Goal: Information Seeking & Learning: Check status

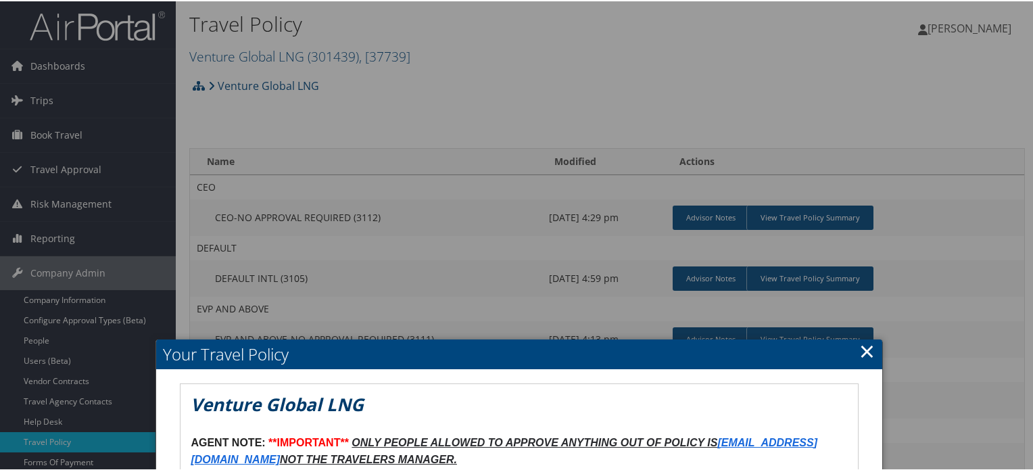
click at [865, 355] on link "×" at bounding box center [867, 349] width 16 height 27
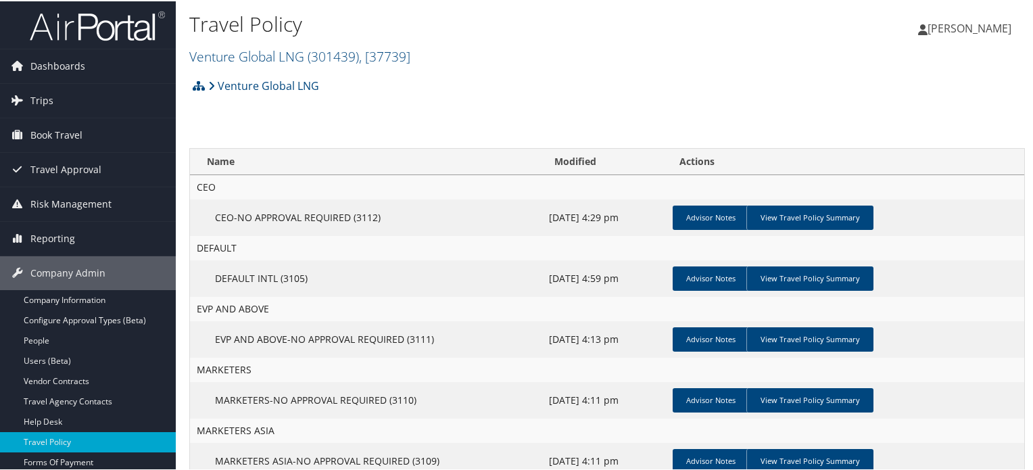
click at [129, 26] on img at bounding box center [97, 25] width 135 height 32
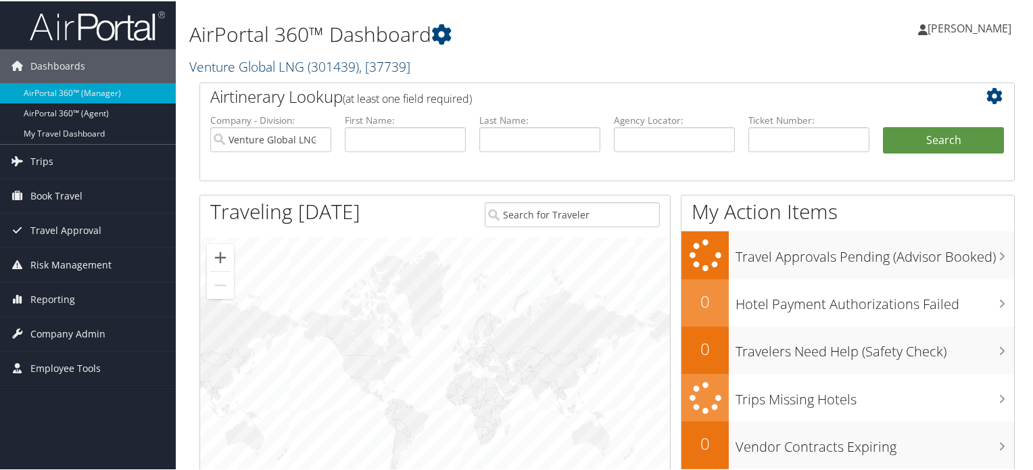
click at [392, 66] on span ", [ 37739 ]" at bounding box center [384, 65] width 51 height 18
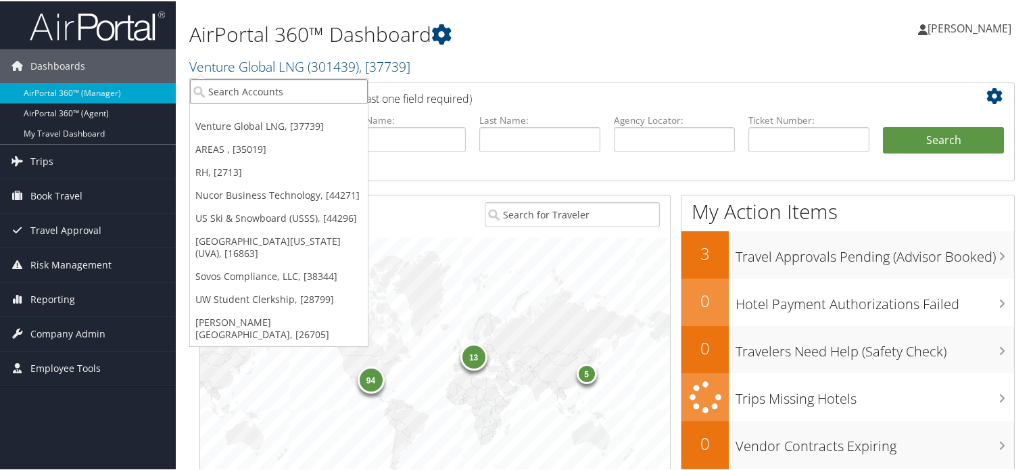
click at [318, 93] on input "search" at bounding box center [279, 90] width 178 height 25
paste input "Tim Smith"
type input "Tim Smith"
click at [335, 91] on input "Tim Smith" at bounding box center [279, 90] width 178 height 25
paste input "[PERSON_NAME] & Company LLC."
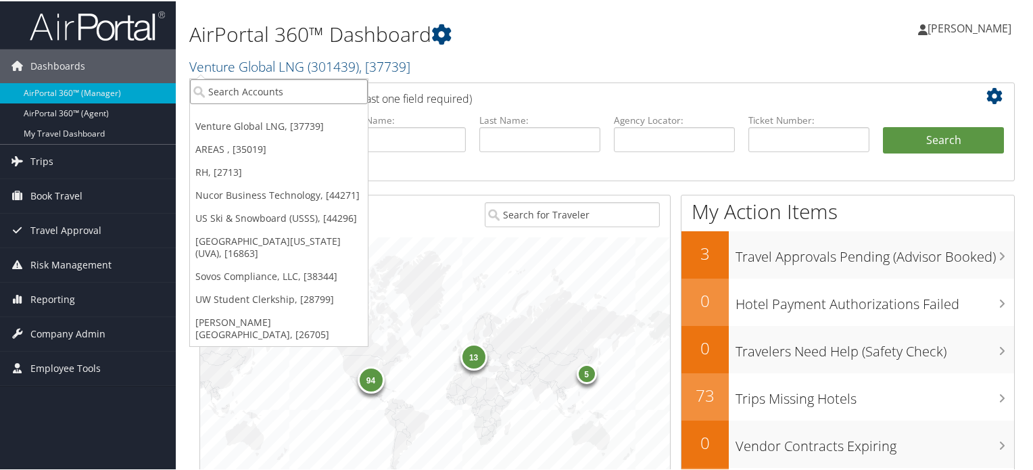
type input "[PERSON_NAME] & Company LLC."
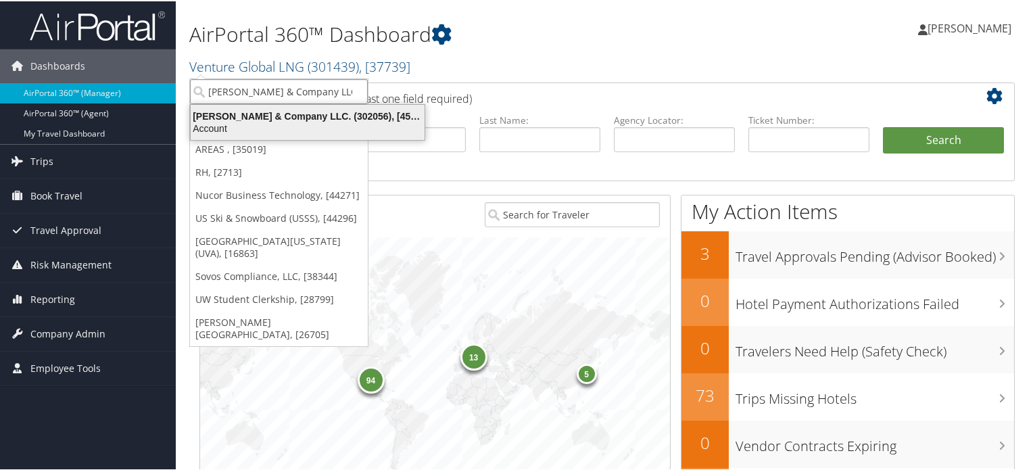
click at [298, 124] on div "Account" at bounding box center [308, 127] width 250 height 12
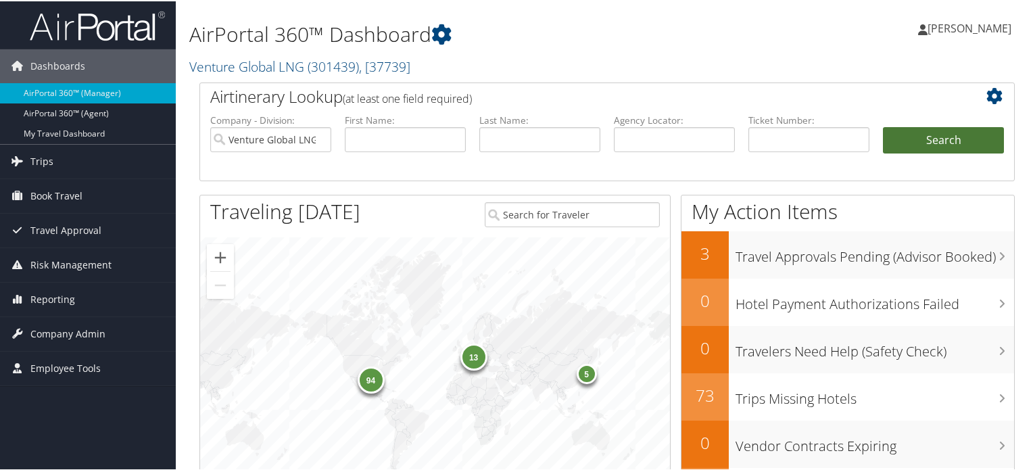
click at [911, 135] on button "Search" at bounding box center [943, 139] width 121 height 27
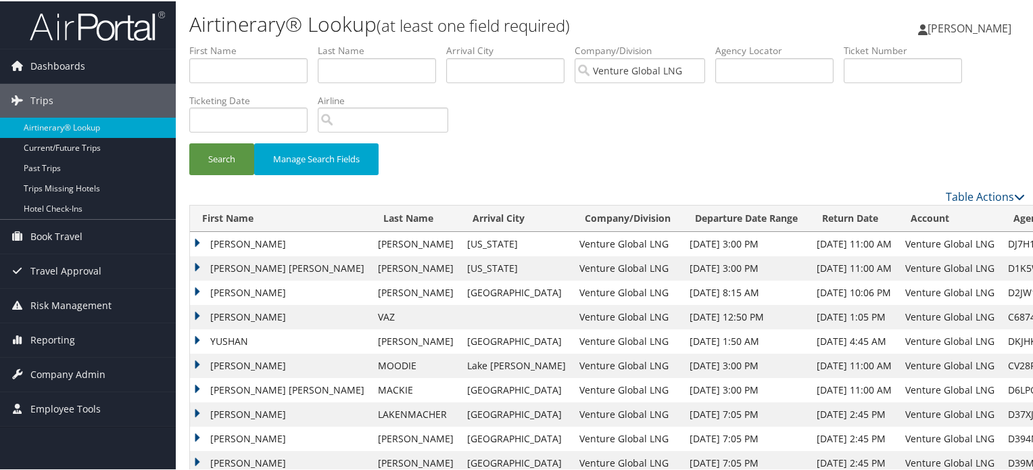
click at [103, 32] on img at bounding box center [97, 25] width 135 height 32
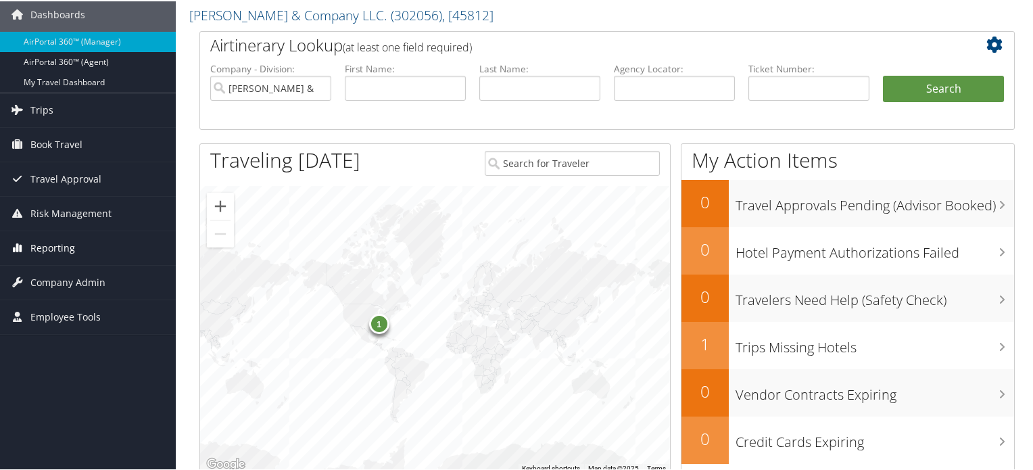
scroll to position [135, 0]
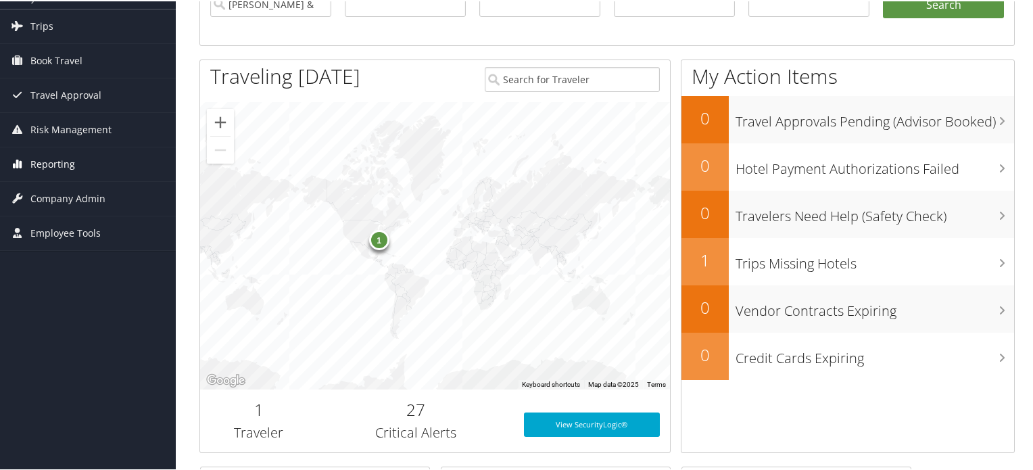
click at [46, 162] on span "Reporting" at bounding box center [52, 163] width 45 height 34
click at [63, 155] on span "Reporting" at bounding box center [52, 163] width 45 height 34
click at [101, 194] on span "Company Admin" at bounding box center [67, 198] width 75 height 34
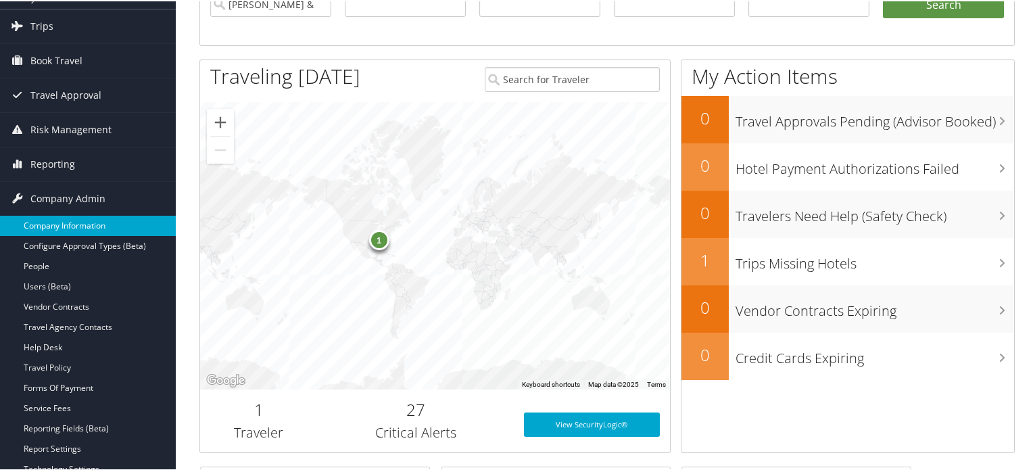
click at [70, 221] on link "Company Information" at bounding box center [88, 224] width 176 height 20
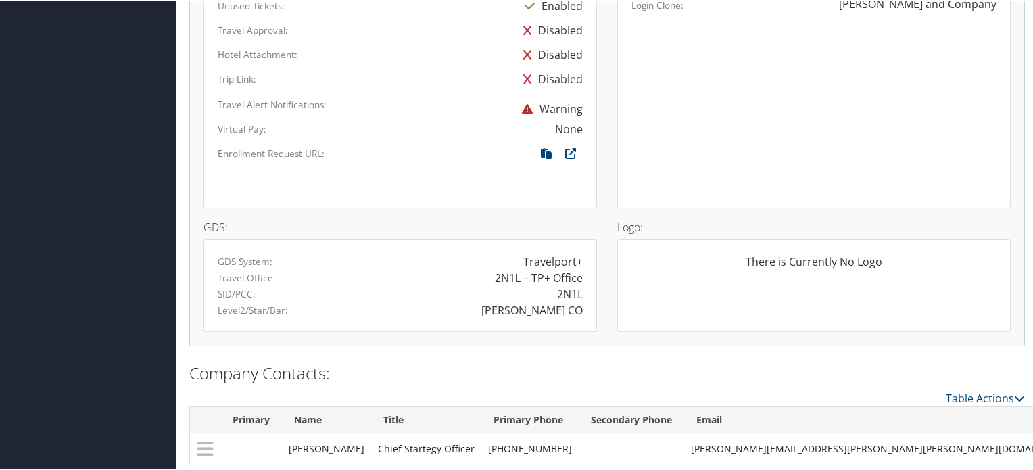
scroll to position [859, 0]
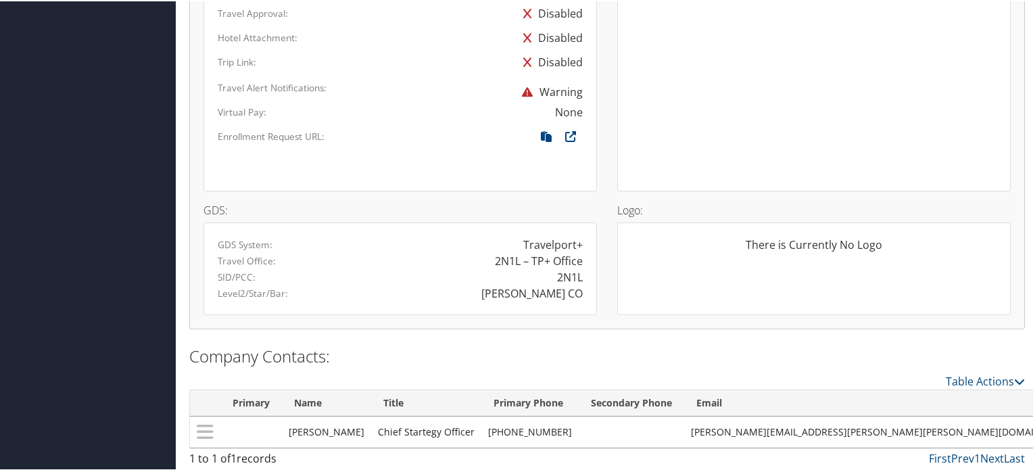
click at [568, 275] on div "2N1L" at bounding box center [570, 276] width 26 height 16
copy div "2N1L"
click at [430, 297] on div "SMITH CO" at bounding box center [496, 292] width 193 height 16
click at [568, 277] on div "2N1L" at bounding box center [570, 276] width 26 height 16
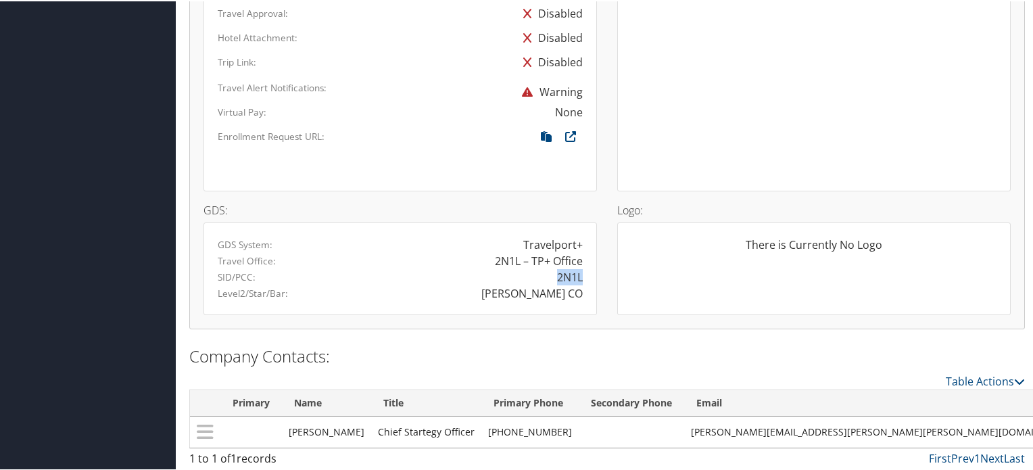
click at [568, 277] on div "2N1L" at bounding box center [570, 276] width 26 height 16
click at [508, 288] on div "SMITH CO" at bounding box center [496, 292] width 193 height 16
click at [552, 290] on div "SMITH CO" at bounding box center [531, 292] width 101 height 16
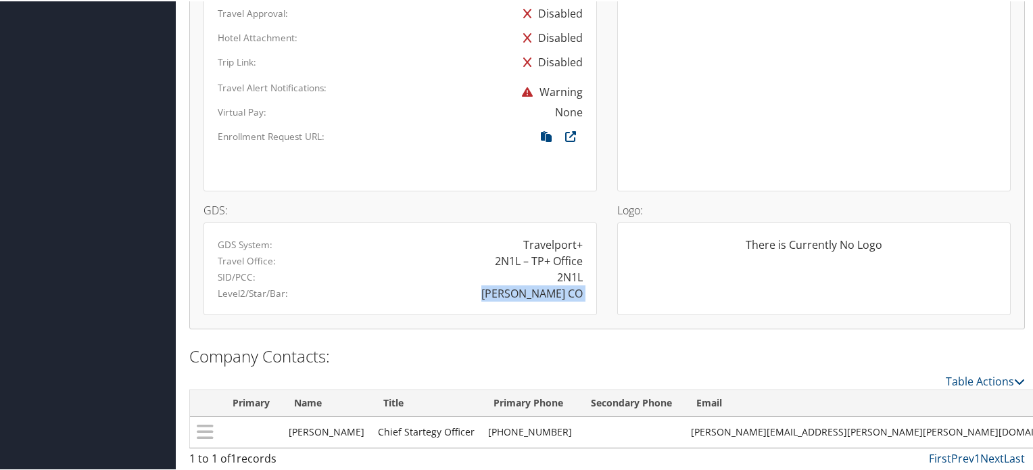
copy div "SMITH CO"
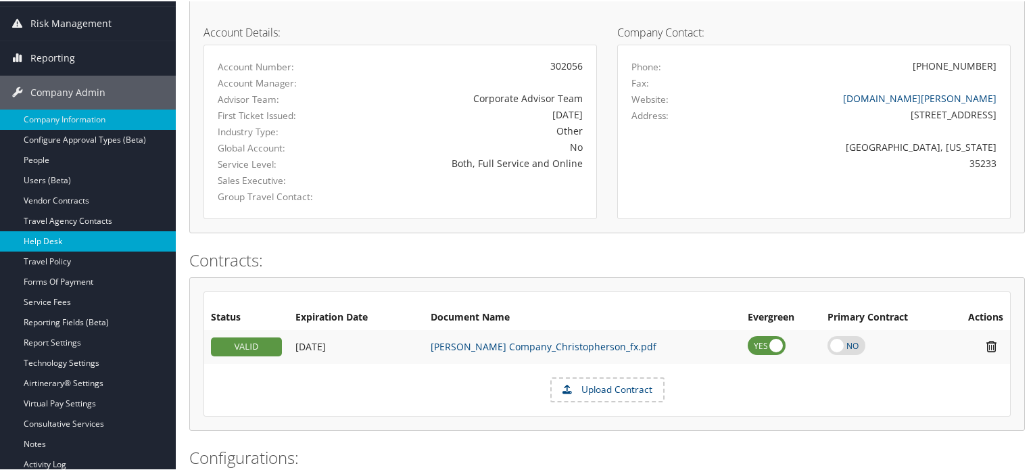
scroll to position [203, 0]
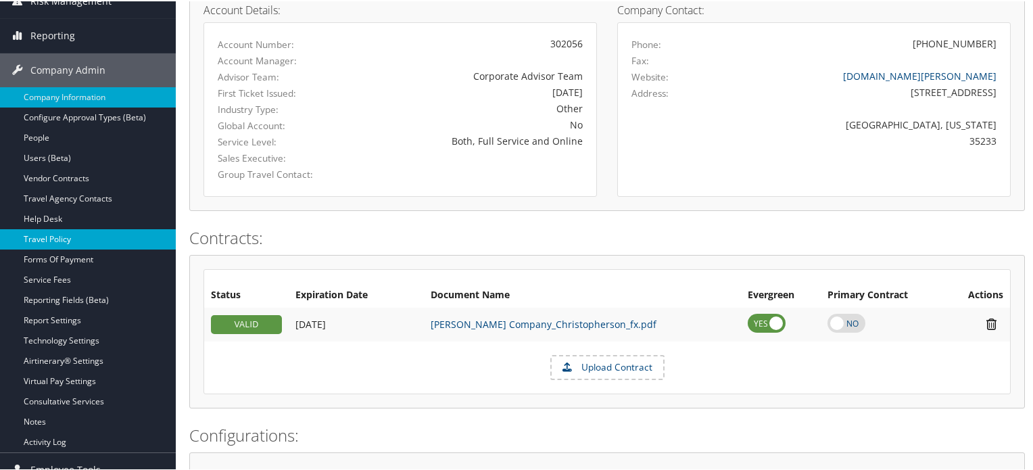
click at [80, 240] on link "Travel Policy" at bounding box center [88, 238] width 176 height 20
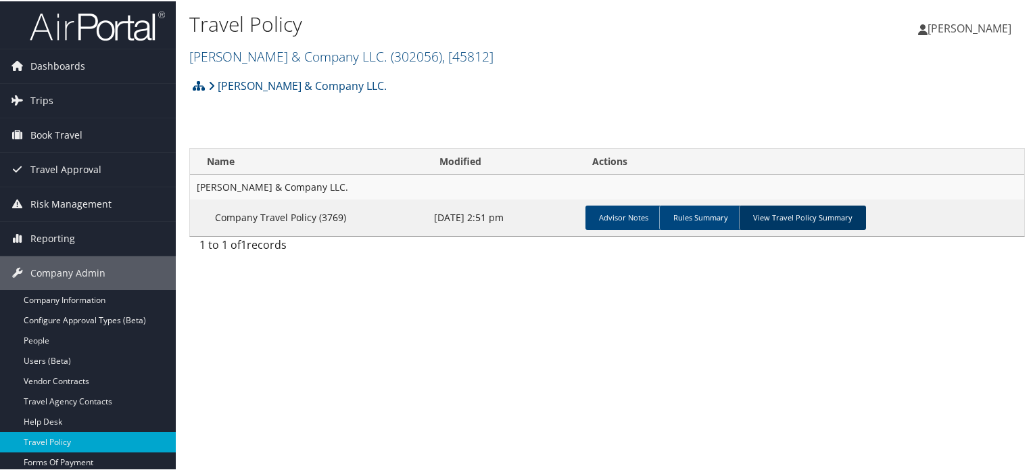
click at [794, 222] on link "View Travel Policy Summary" at bounding box center [802, 216] width 127 height 24
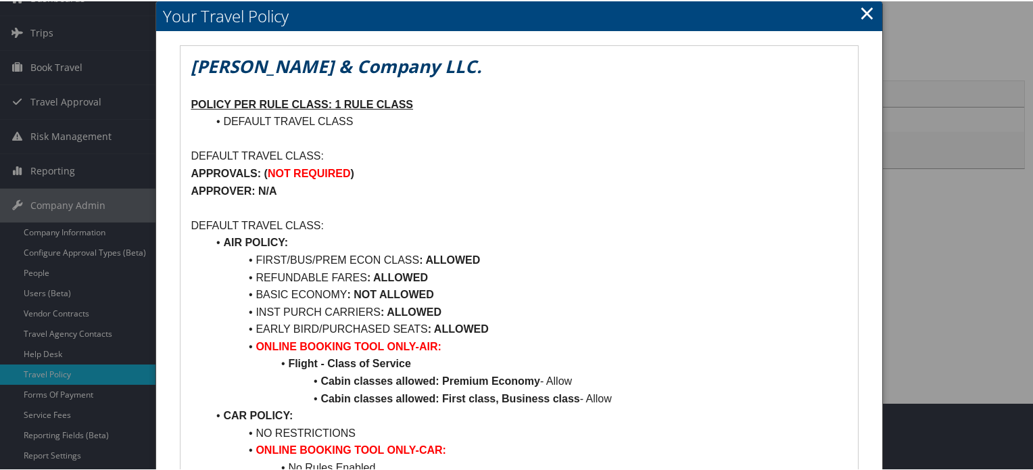
scroll to position [135, 0]
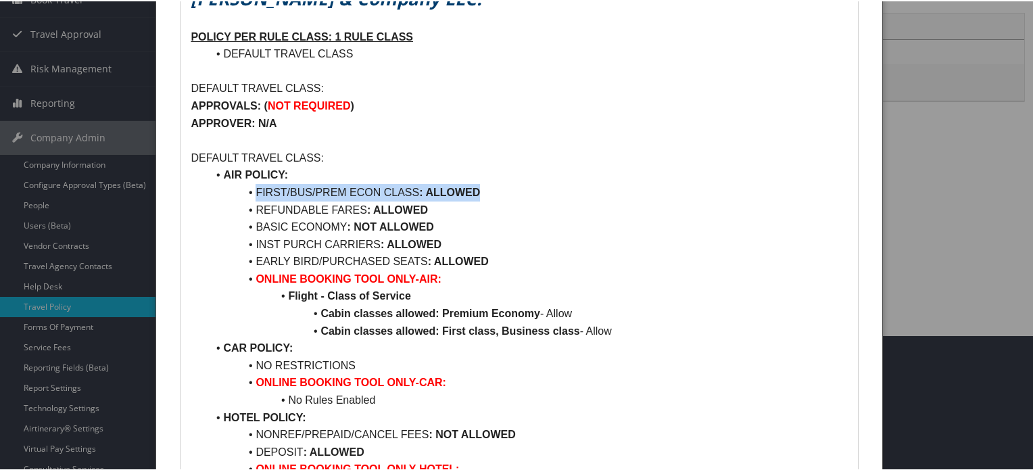
drag, startPoint x: 257, startPoint y: 194, endPoint x: 483, endPoint y: 191, distance: 225.9
click at [483, 191] on li "FIRST/BUS/PREM ECON CLASS : ALLOWED" at bounding box center [527, 192] width 640 height 18
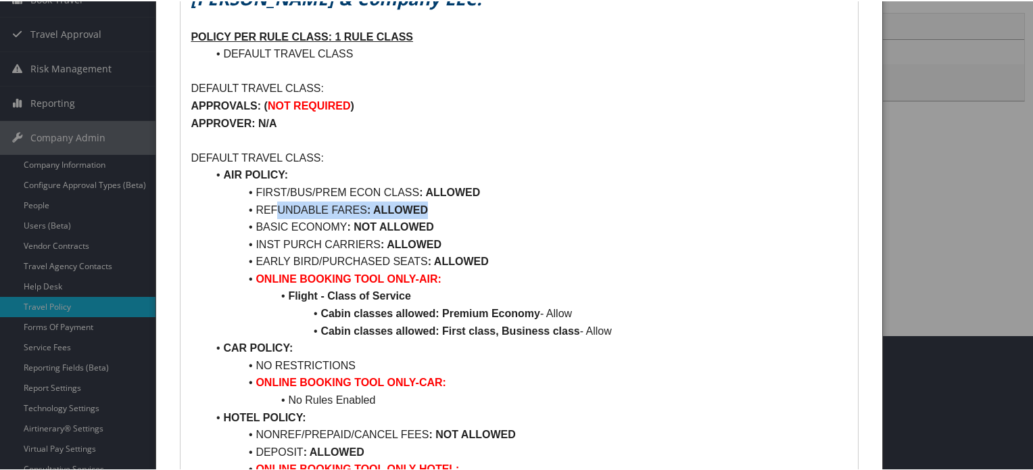
drag, startPoint x: 273, startPoint y: 212, endPoint x: 460, endPoint y: 210, distance: 186.6
click at [460, 210] on li "REFUNDABLE FARES : ALLOWED" at bounding box center [527, 209] width 640 height 18
drag, startPoint x: 260, startPoint y: 227, endPoint x: 419, endPoint y: 222, distance: 159.6
click at [419, 222] on li "BASIC ECONOMY : NOT ALLOWED" at bounding box center [527, 226] width 640 height 18
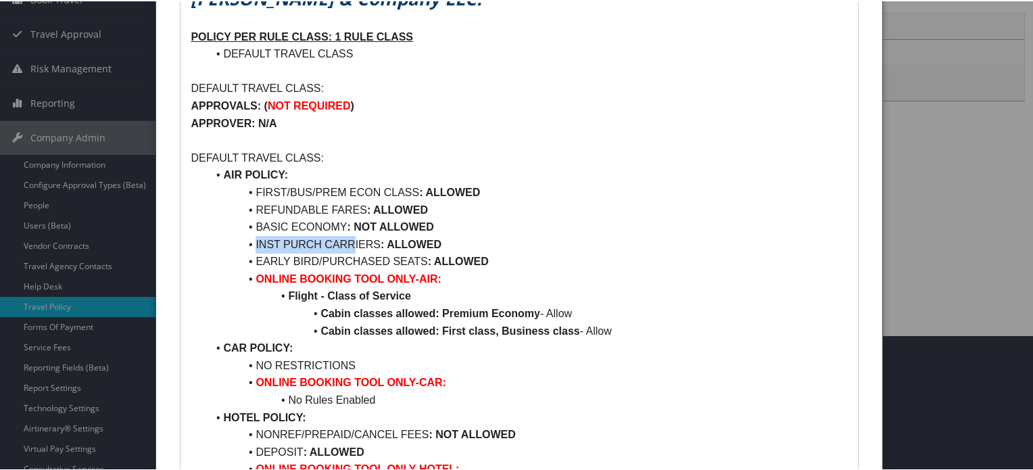
drag, startPoint x: 253, startPoint y: 240, endPoint x: 350, endPoint y: 231, distance: 97.8
click at [350, 235] on li "INST PURCH CARRIERS : ALLOWED" at bounding box center [527, 244] width 640 height 18
click at [302, 200] on li "REFUNDABLE FARES : ALLOWED" at bounding box center [527, 209] width 640 height 18
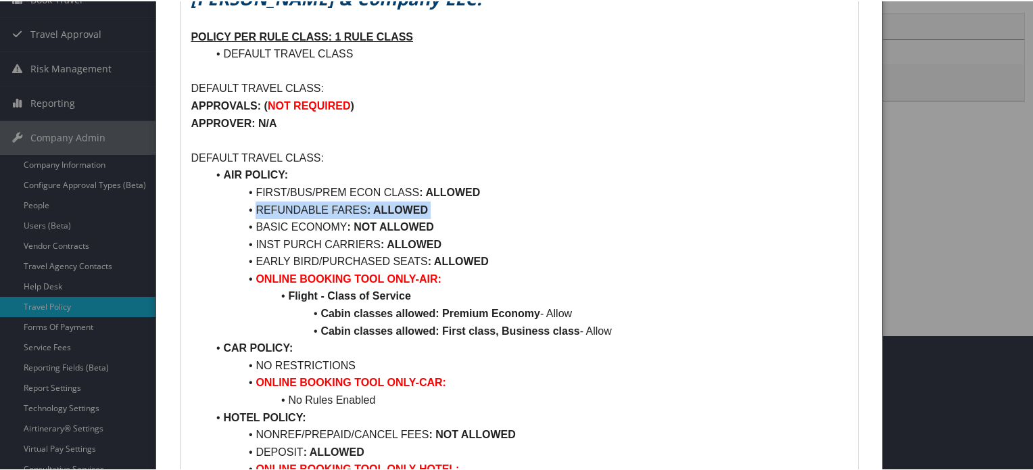
click at [302, 200] on li "REFUNDABLE FARES : ALLOWED" at bounding box center [527, 209] width 640 height 18
click at [542, 212] on li "REFUNDABLE FARES : ALLOWED" at bounding box center [527, 209] width 640 height 18
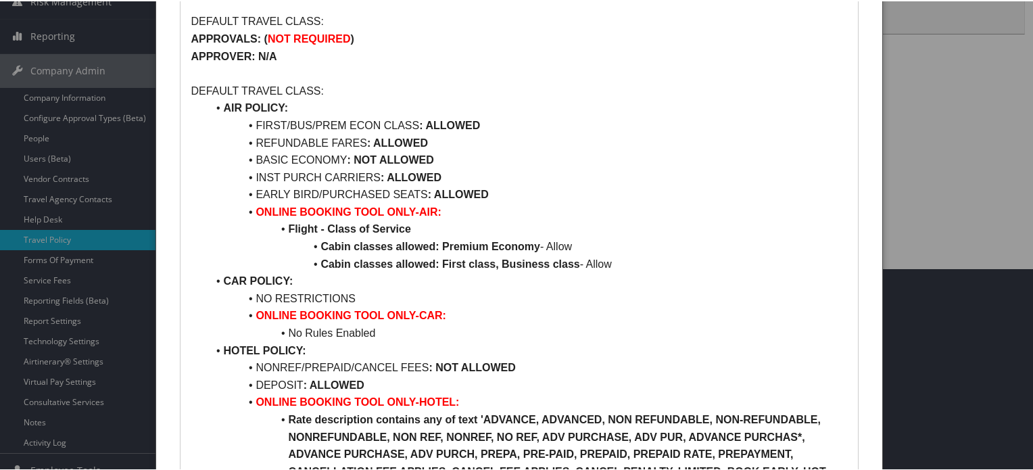
scroll to position [203, 0]
drag, startPoint x: 200, startPoint y: 35, endPoint x: 360, endPoint y: 20, distance: 160.3
click at [360, 20] on div "Smith & Company LLC. POLICY PER RULE CLASS: 1 RULE CLASS DEFAULT TRAVEL CLASS D…" at bounding box center [519, 267] width 677 height 716
click at [432, 55] on p "APPROVER: N/A" at bounding box center [519, 55] width 657 height 18
click at [260, 54] on strong "APPROVER: N/A" at bounding box center [234, 54] width 86 height 11
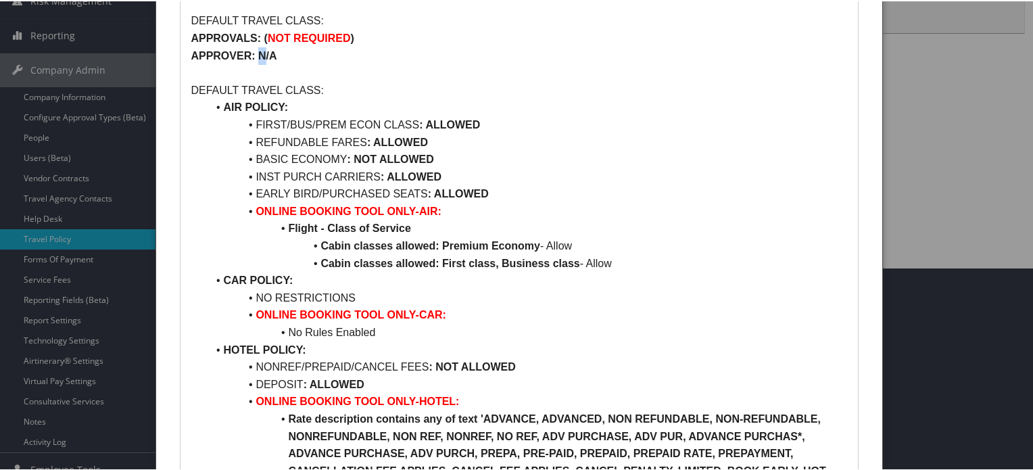
click at [260, 54] on strong "APPROVER: N/A" at bounding box center [234, 54] width 86 height 11
click at [388, 64] on p at bounding box center [519, 72] width 657 height 18
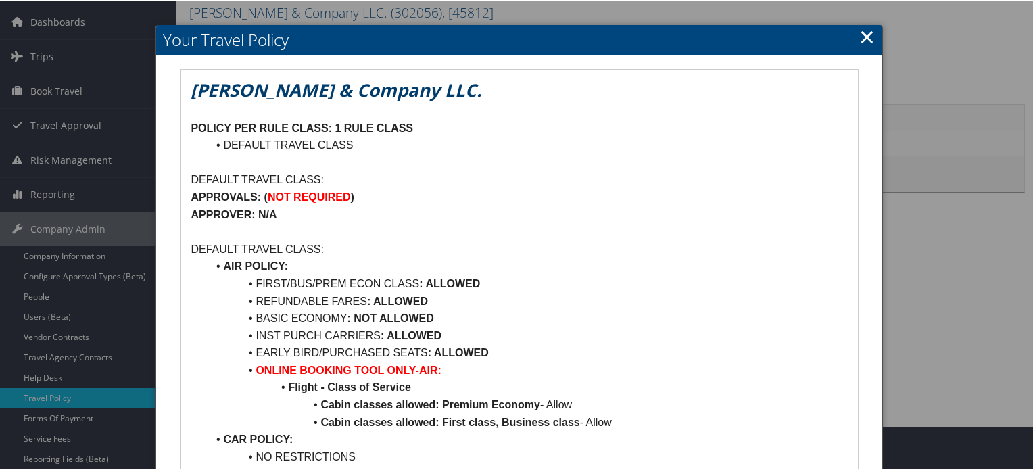
scroll to position [68, 0]
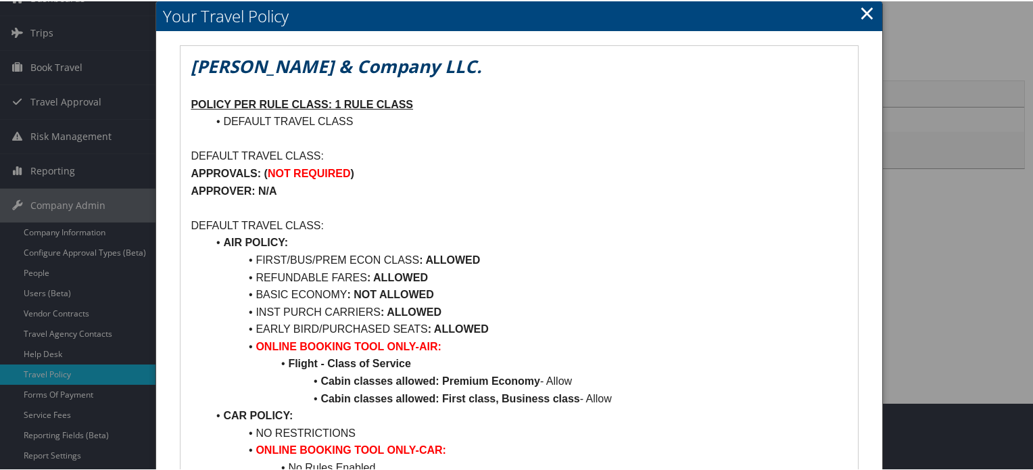
click at [861, 13] on link "×" at bounding box center [867, 11] width 16 height 27
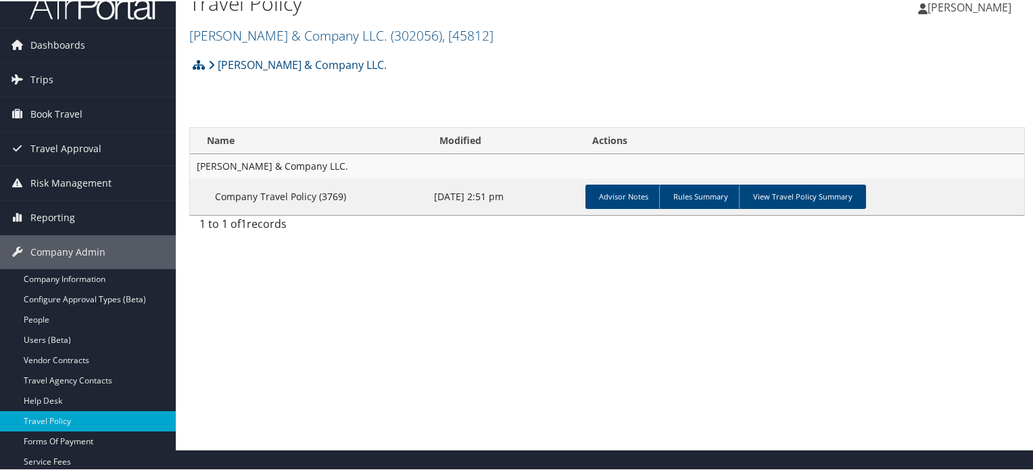
scroll to position [0, 0]
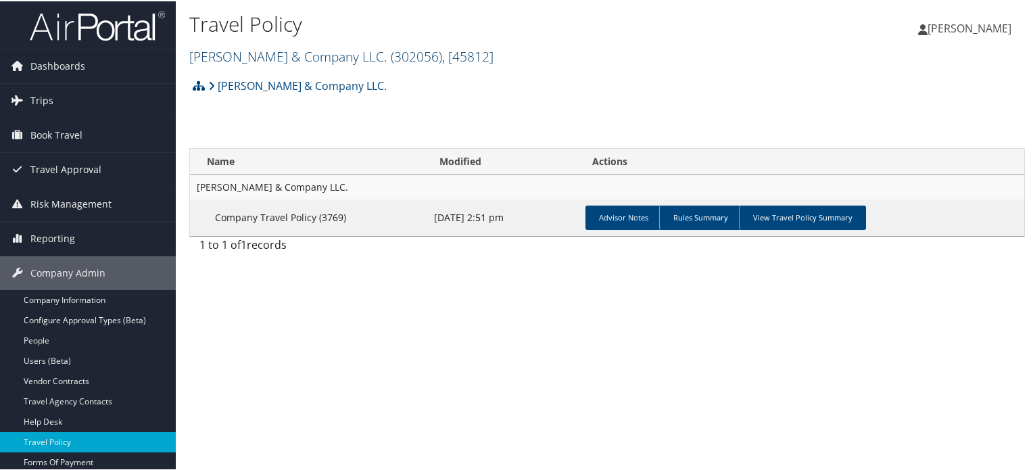
click at [249, 59] on link "[PERSON_NAME] & Company LLC. ( 302056 ) , [ 45812 ]" at bounding box center [341, 55] width 304 height 18
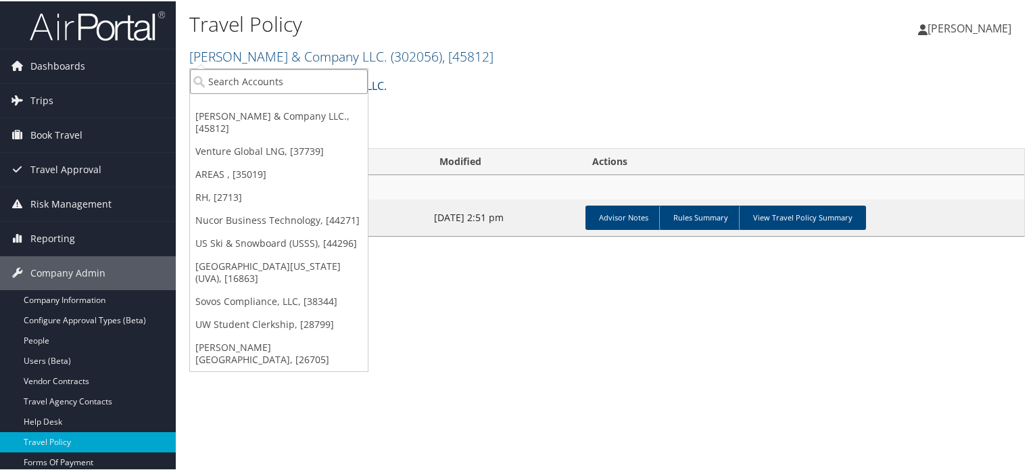
click at [257, 86] on input "search" at bounding box center [279, 80] width 178 height 25
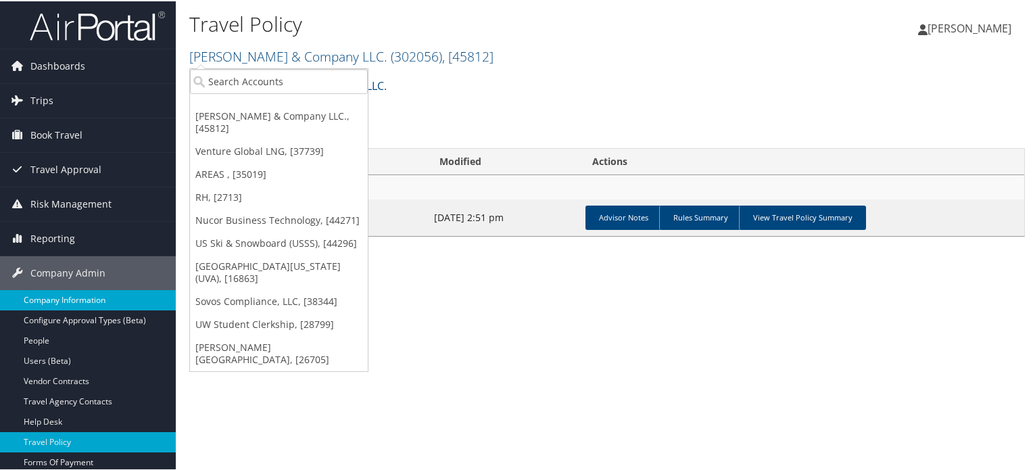
click at [62, 298] on link "Company Information" at bounding box center [88, 299] width 176 height 20
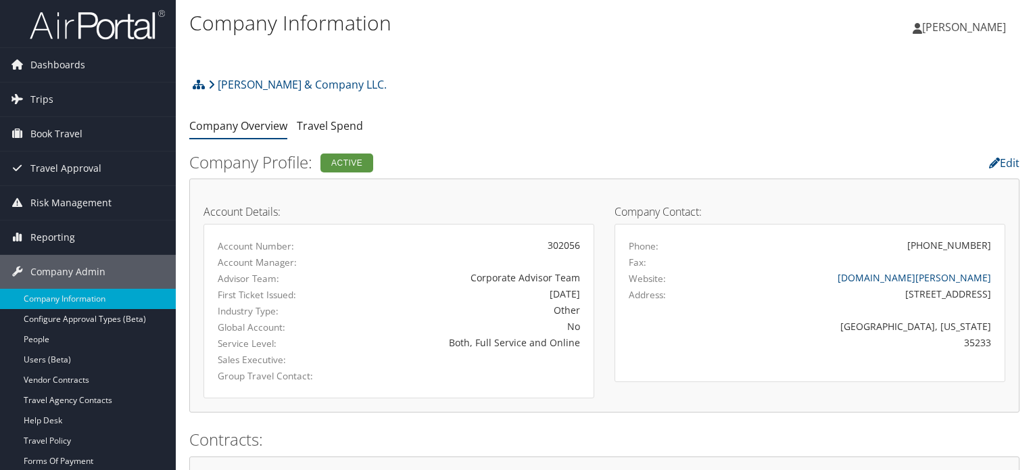
click at [279, 86] on link "[PERSON_NAME] & Company LLC." at bounding box center [297, 84] width 179 height 27
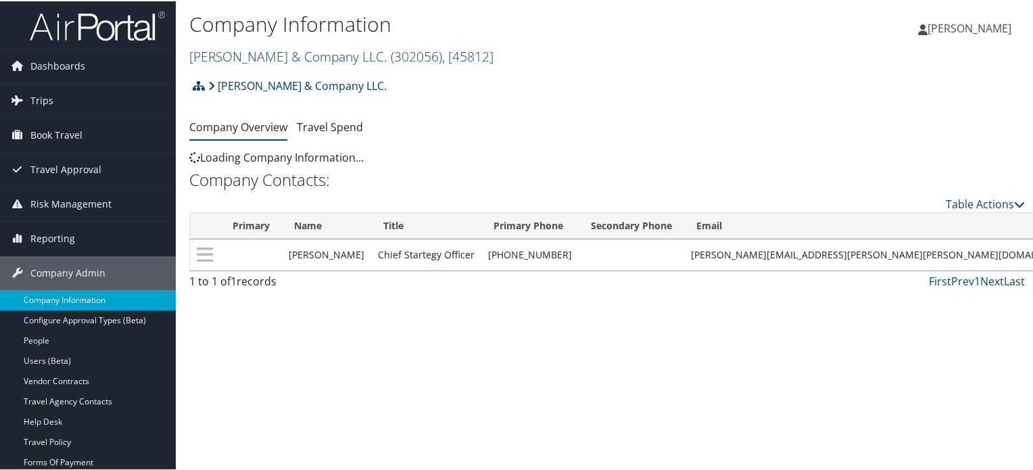
click at [311, 85] on link "[PERSON_NAME] & Company LLC." at bounding box center [297, 84] width 179 height 27
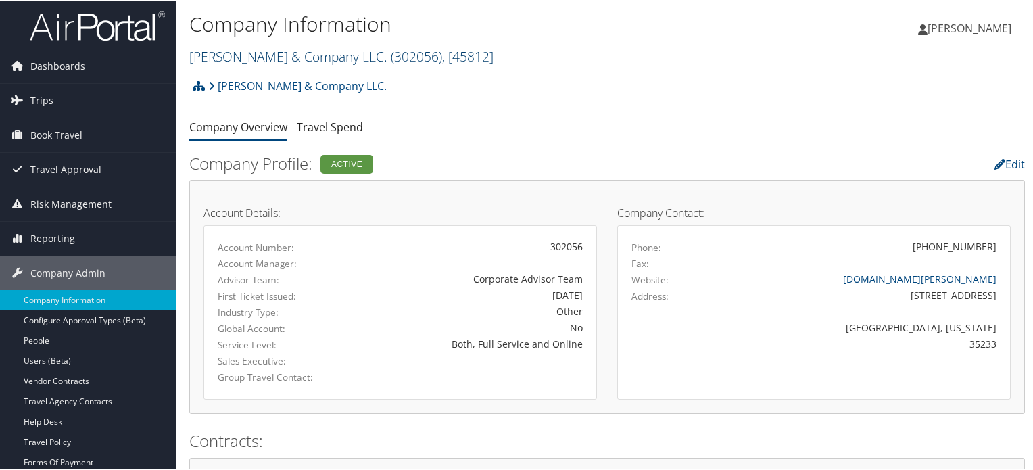
click at [306, 59] on link "[PERSON_NAME] & Company LLC. ( 302056 ) , [ 45812 ]" at bounding box center [341, 55] width 304 height 18
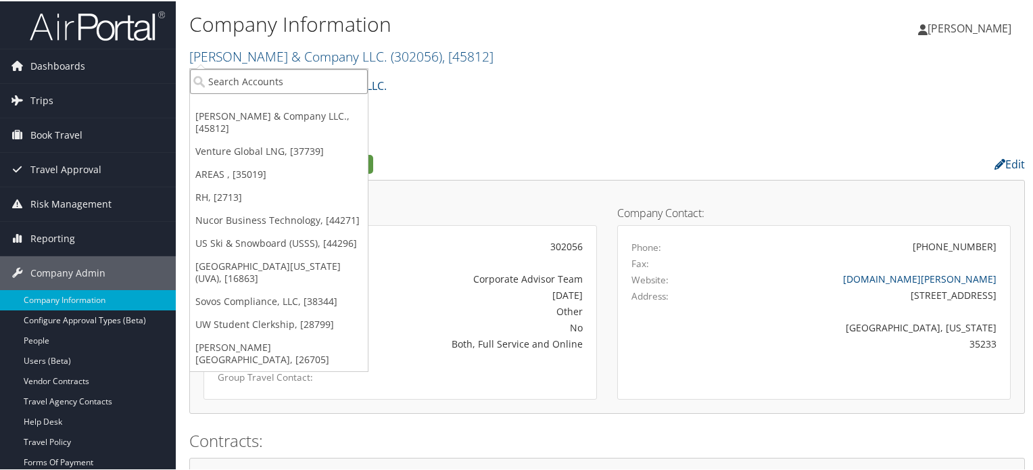
click at [289, 82] on input "search" at bounding box center [279, 80] width 178 height 25
type input "domo"
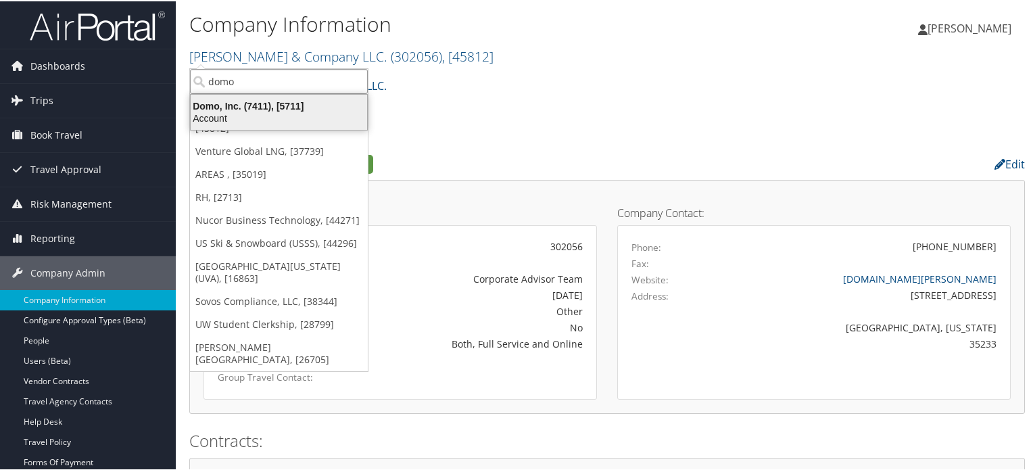
click at [260, 108] on div "Domo, Inc. (7411), [5711]" at bounding box center [279, 105] width 193 height 12
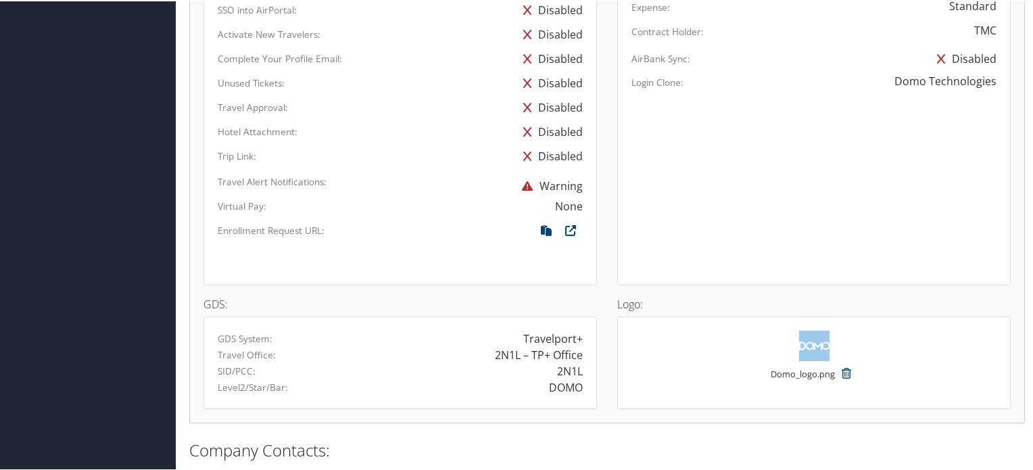
scroll to position [1166, 0]
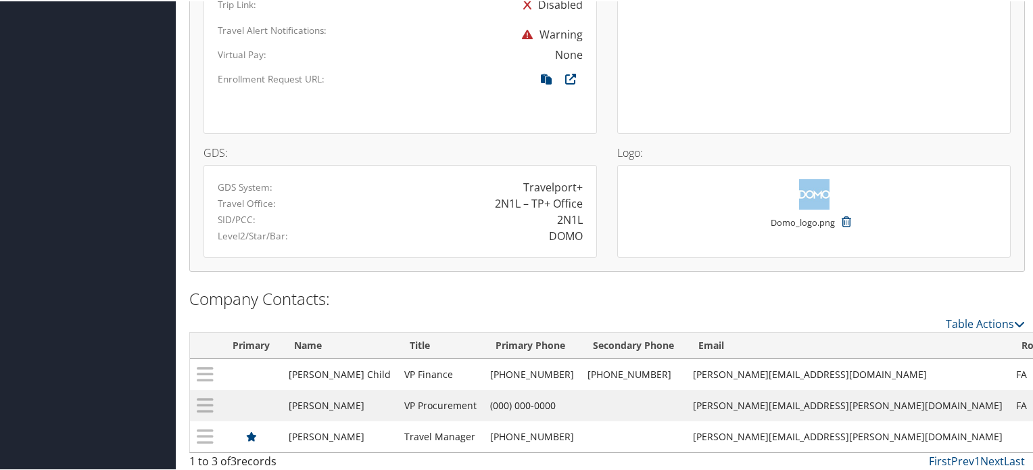
click at [550, 227] on div "DOMO" at bounding box center [566, 235] width 34 height 16
copy div "DOMO"
click at [707, 202] on div at bounding box center [814, 193] width 365 height 30
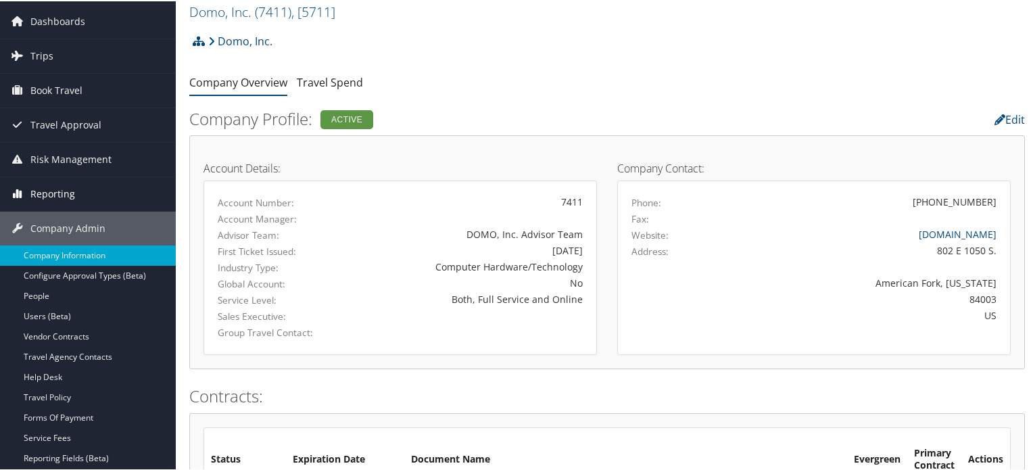
scroll to position [68, 0]
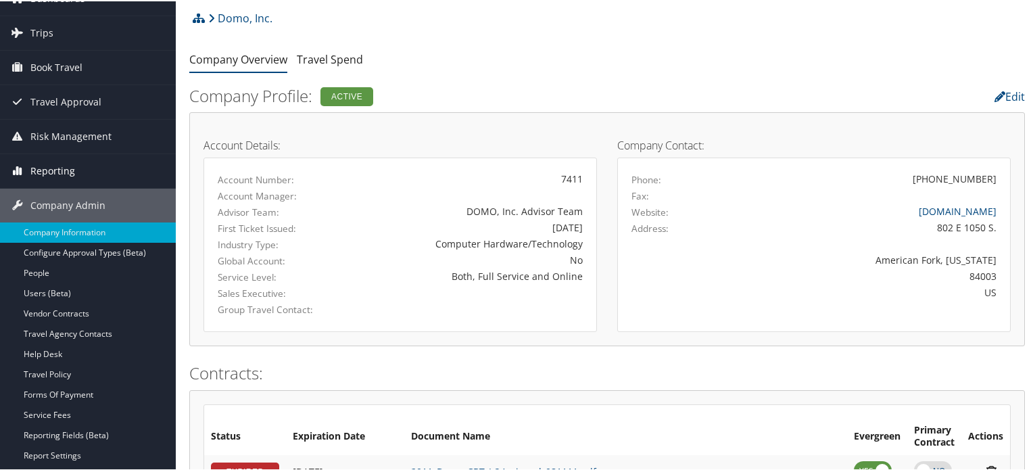
click at [62, 171] on span "Reporting" at bounding box center [52, 170] width 45 height 34
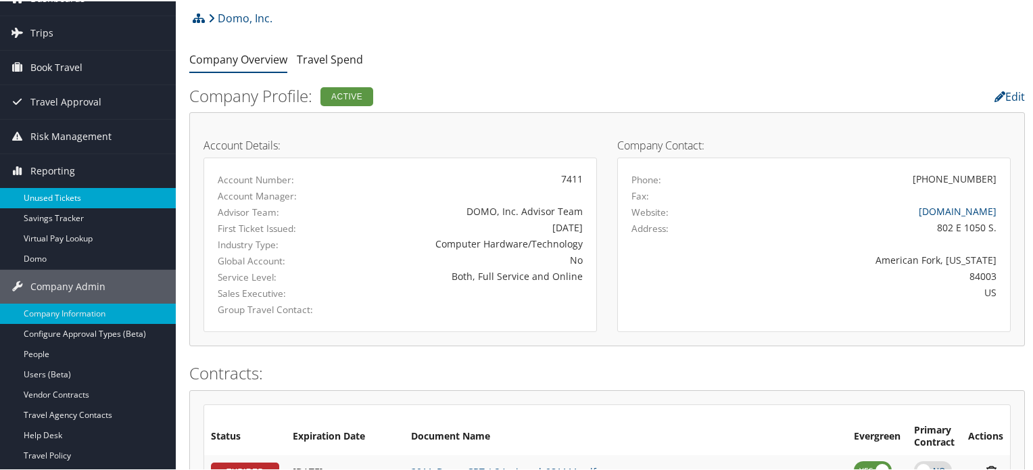
click at [59, 191] on link "Unused Tickets" at bounding box center [88, 197] width 176 height 20
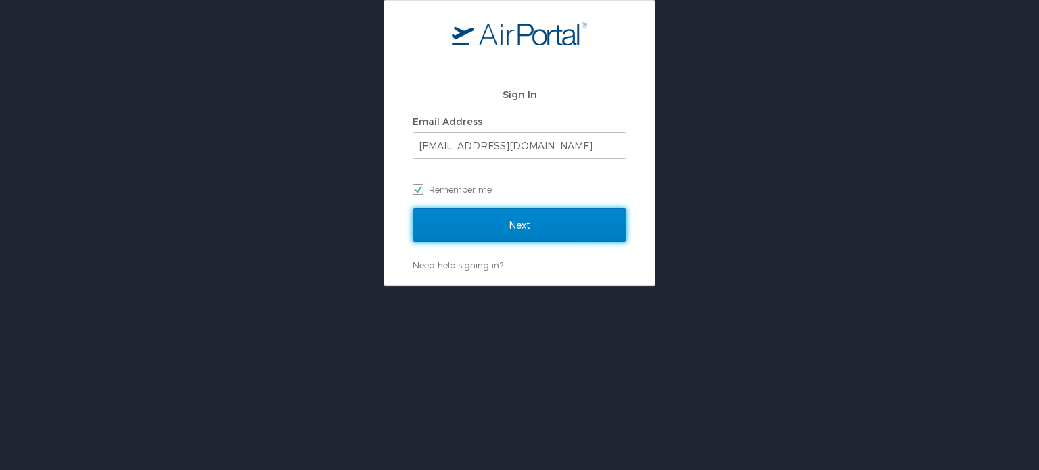
click at [529, 222] on input "Next" at bounding box center [519, 225] width 214 height 34
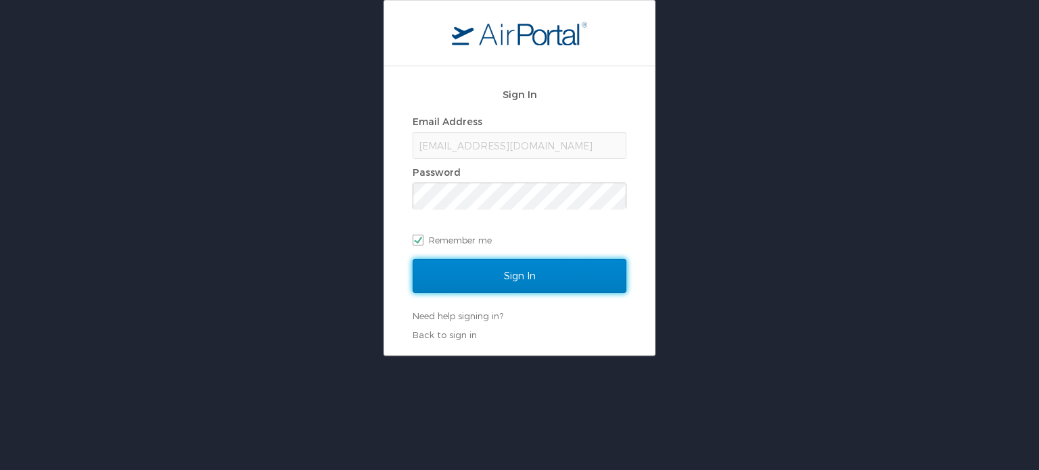
click at [500, 262] on input "Sign In" at bounding box center [519, 276] width 214 height 34
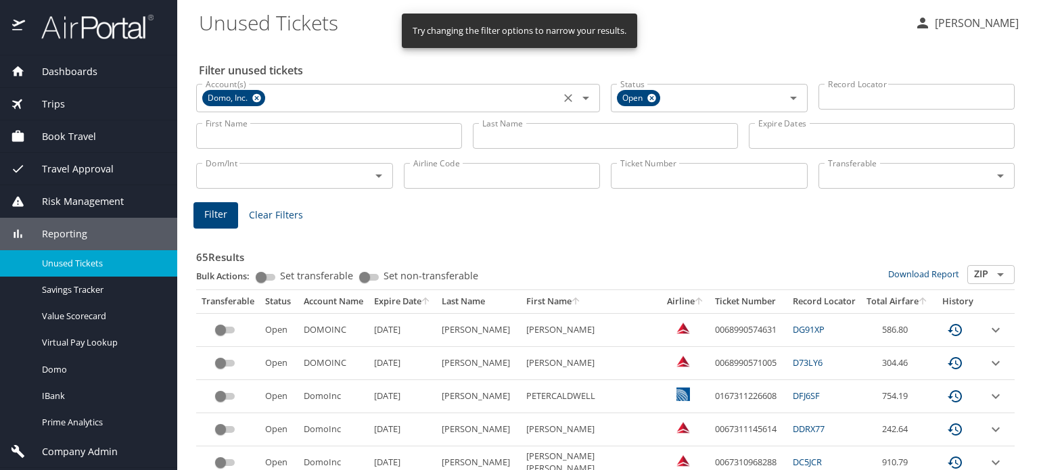
click at [258, 99] on icon at bounding box center [257, 98] width 10 height 15
click at [646, 97] on icon at bounding box center [651, 98] width 10 height 15
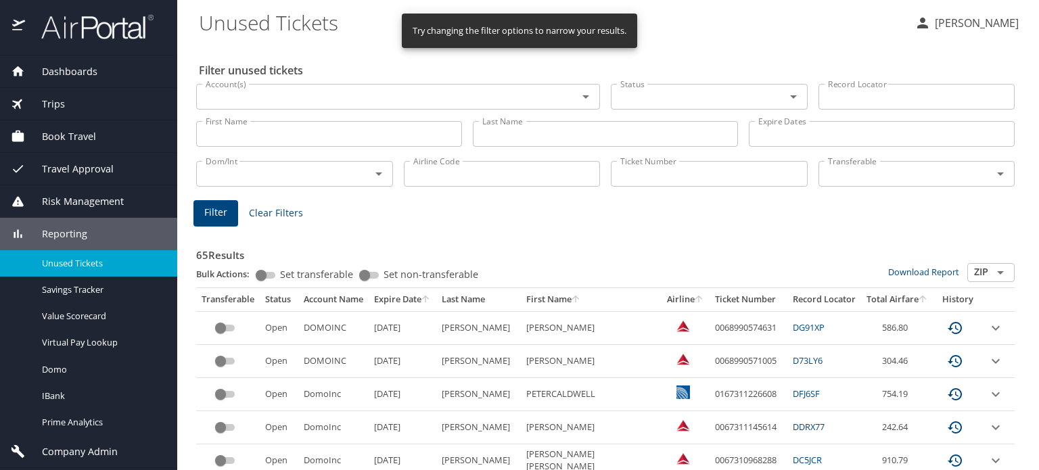
click at [377, 128] on input "First Name" at bounding box center [329, 134] width 266 height 26
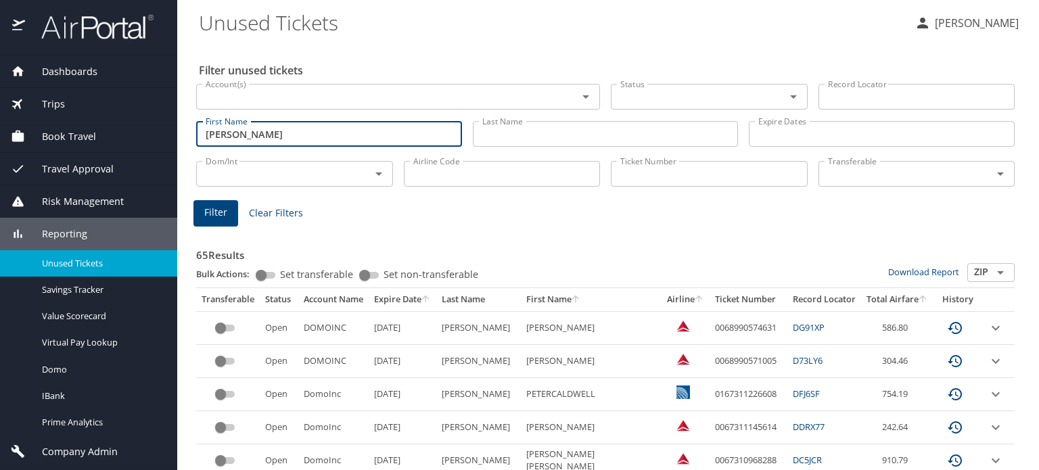
type input "[PERSON_NAME]"
click at [529, 139] on input "Last Name" at bounding box center [606, 134] width 266 height 26
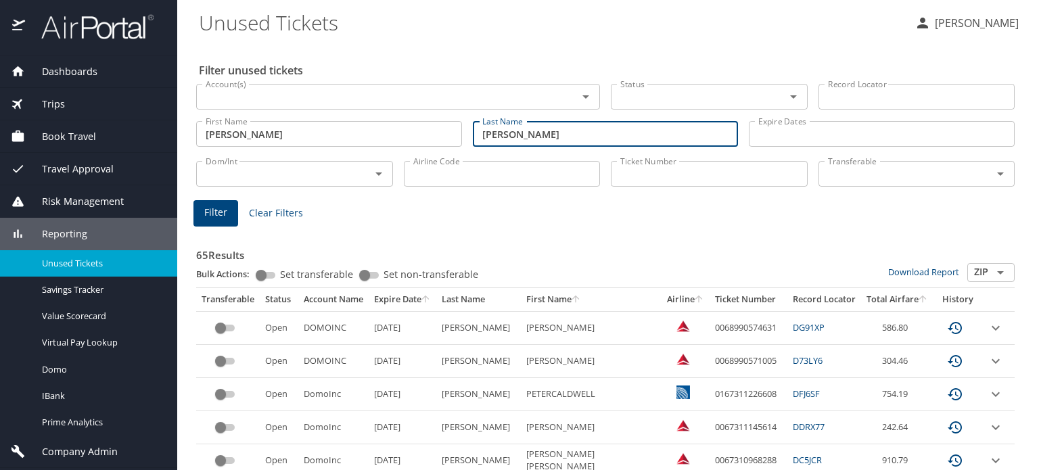
type input "[PERSON_NAME]"
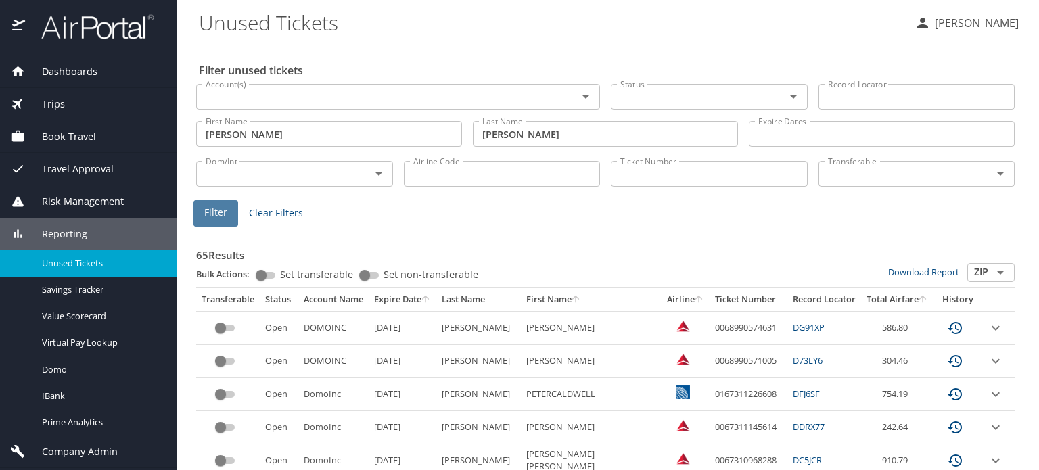
click at [213, 219] on span "Filter" at bounding box center [215, 212] width 23 height 17
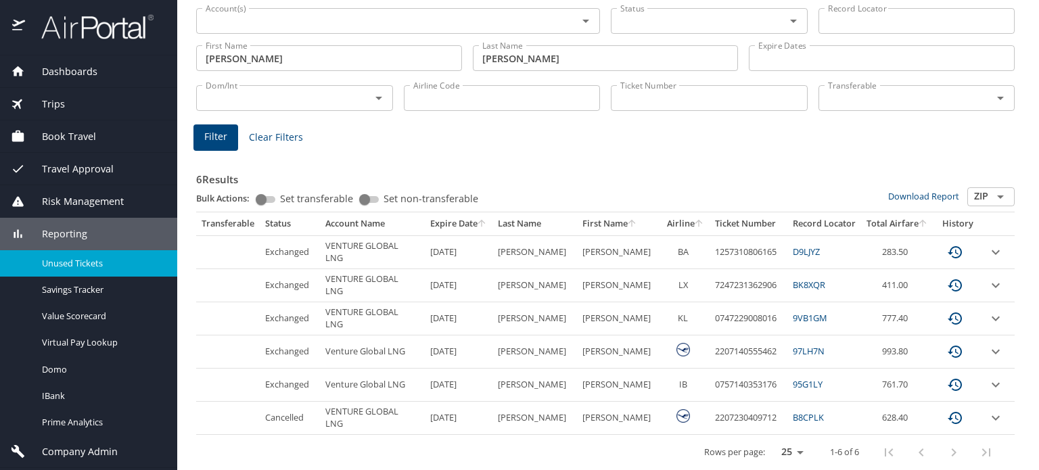
scroll to position [80, 0]
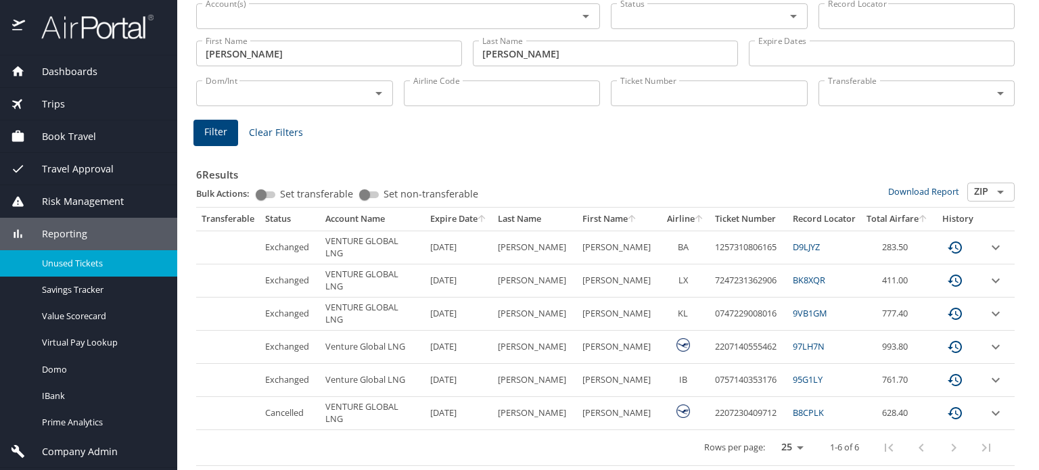
click at [76, 33] on img at bounding box center [89, 27] width 127 height 26
click at [76, 32] on img at bounding box center [89, 27] width 127 height 26
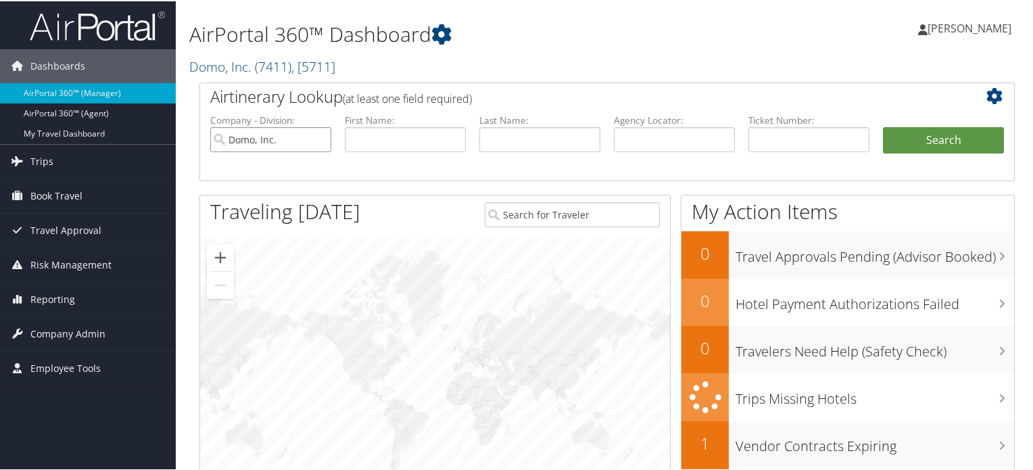
click at [320, 140] on input "Domo, Inc." at bounding box center [270, 138] width 121 height 25
click at [654, 137] on input "text" at bounding box center [674, 138] width 121 height 25
paste input "DKRGVM"
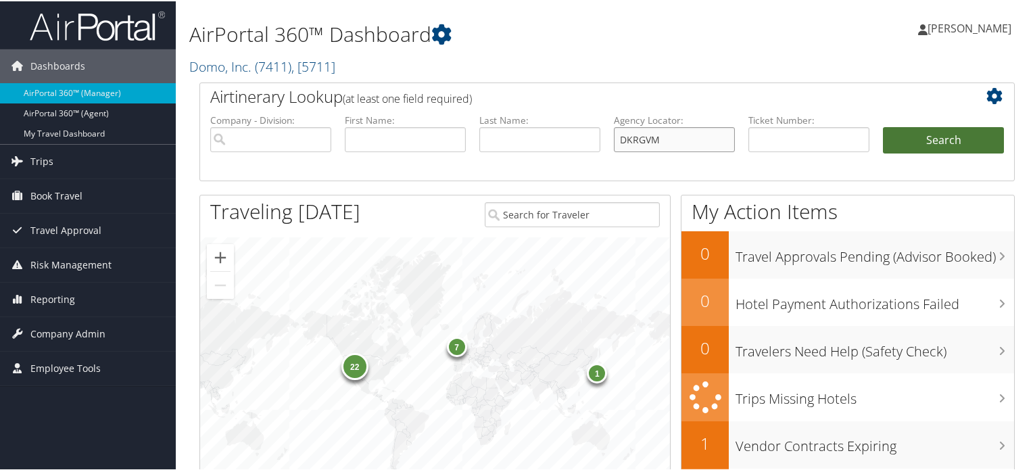
type input "DKRGVM"
click at [889, 138] on button "Search" at bounding box center [943, 139] width 121 height 27
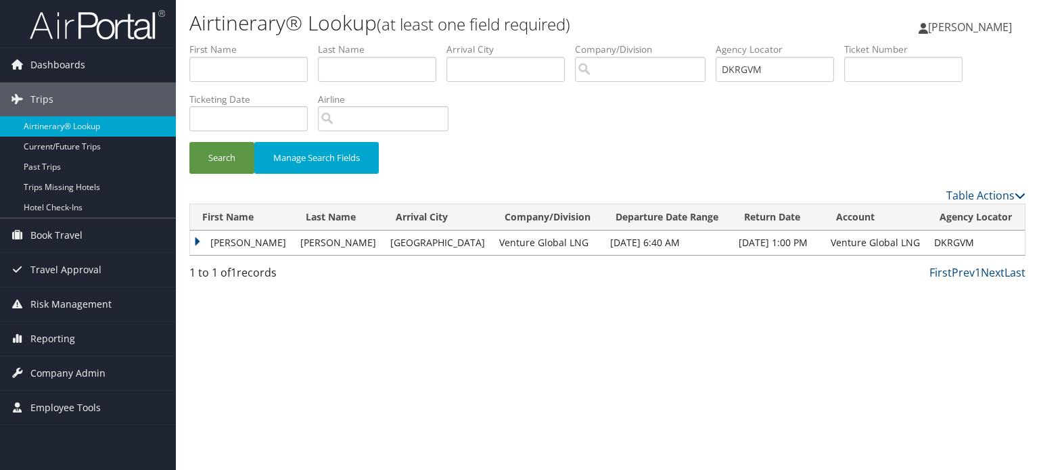
click at [225, 240] on td "[PERSON_NAME]" at bounding box center [241, 243] width 103 height 24
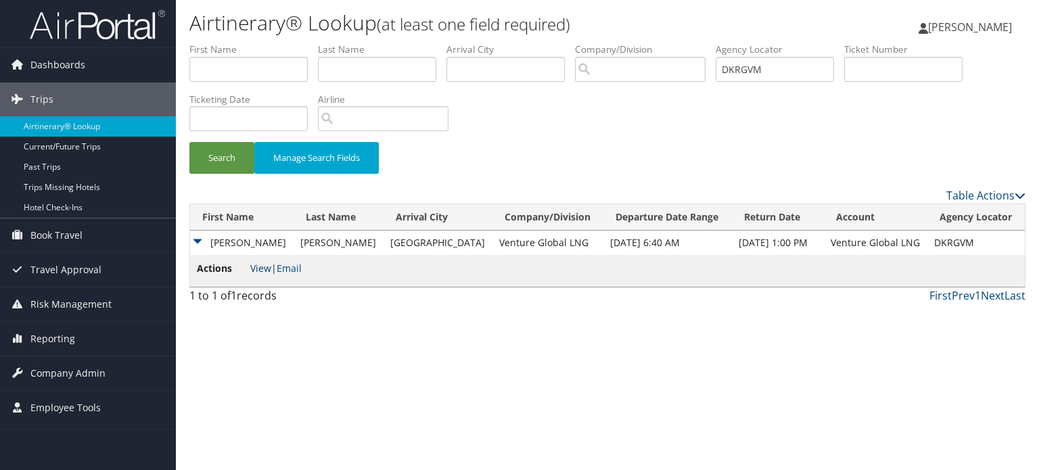
click at [261, 270] on link "View" at bounding box center [260, 268] width 21 height 13
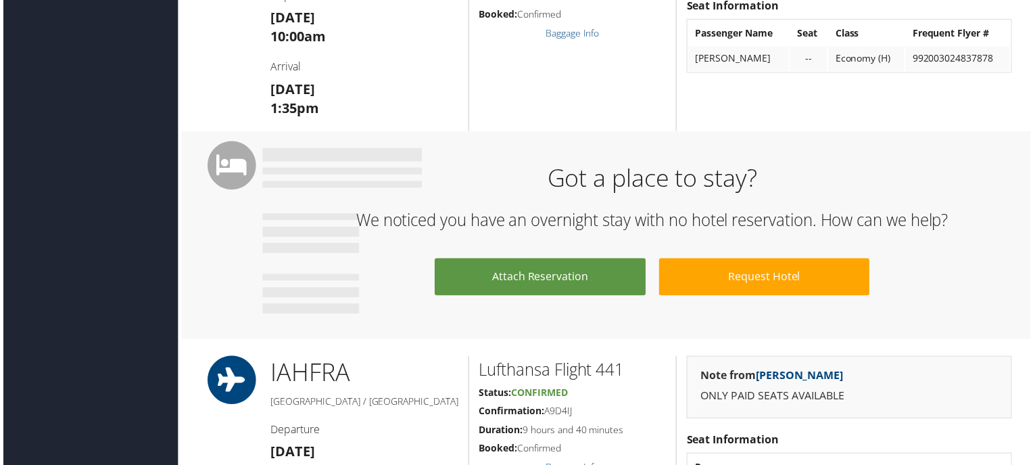
scroll to position [1217, 0]
